Goal: Information Seeking & Learning: Learn about a topic

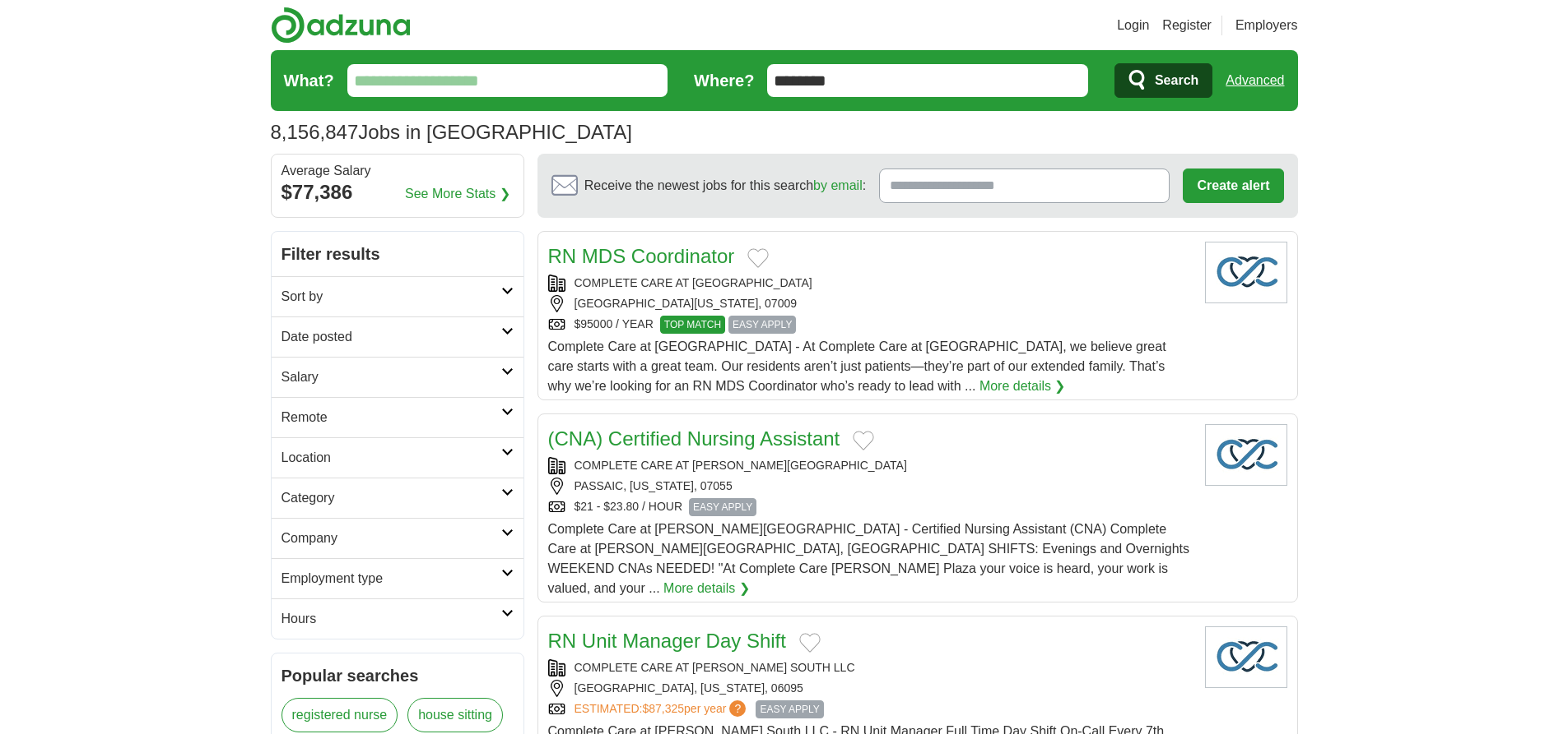
type input "********"
click at [1254, 81] on link "Advanced" at bounding box center [1254, 81] width 59 height 33
